Goal: Task Accomplishment & Management: Manage account settings

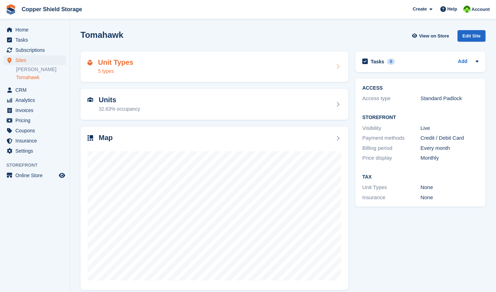
click at [196, 60] on div "Unit Types 5 types" at bounding box center [214, 66] width 254 height 17
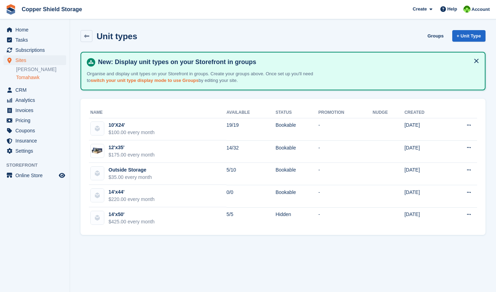
click at [153, 83] on link "switch your unit type display mode to use Groups" at bounding box center [145, 80] width 108 height 5
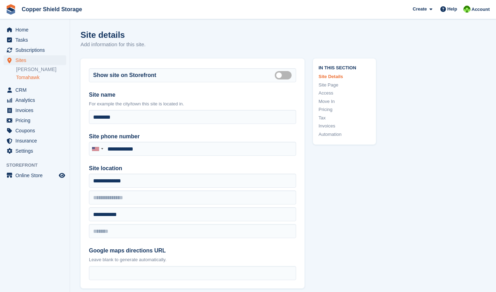
type input "**********"
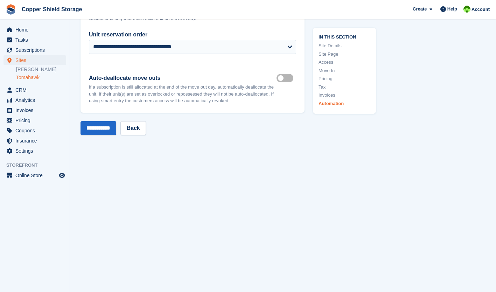
scroll to position [2621, 0]
